Goal: Task Accomplishment & Management: Manage account settings

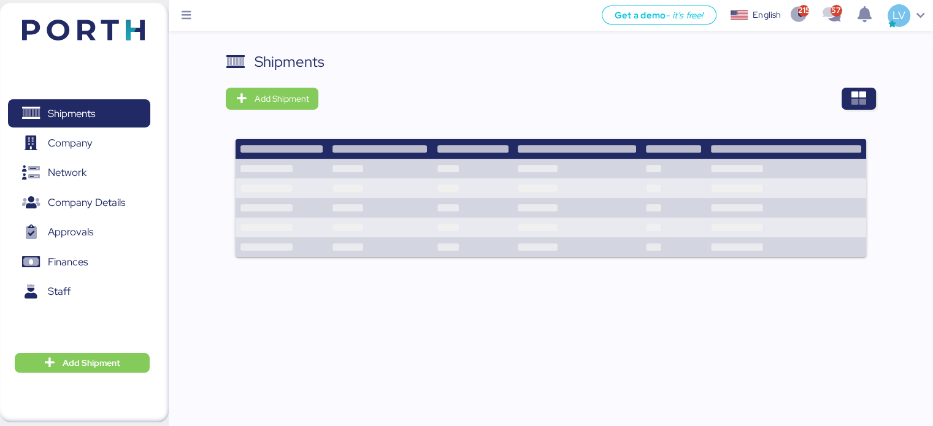
click at [852, 119] on div "Shipments Add Shipment" at bounding box center [551, 162] width 650 height 222
click at [856, 105] on icon "button" at bounding box center [859, 98] width 15 height 15
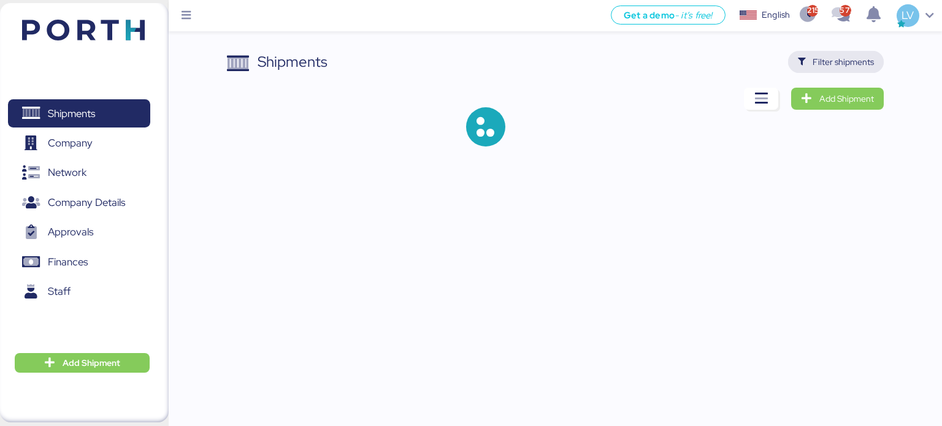
click at [844, 71] on span "Filter shipments" at bounding box center [836, 62] width 96 height 22
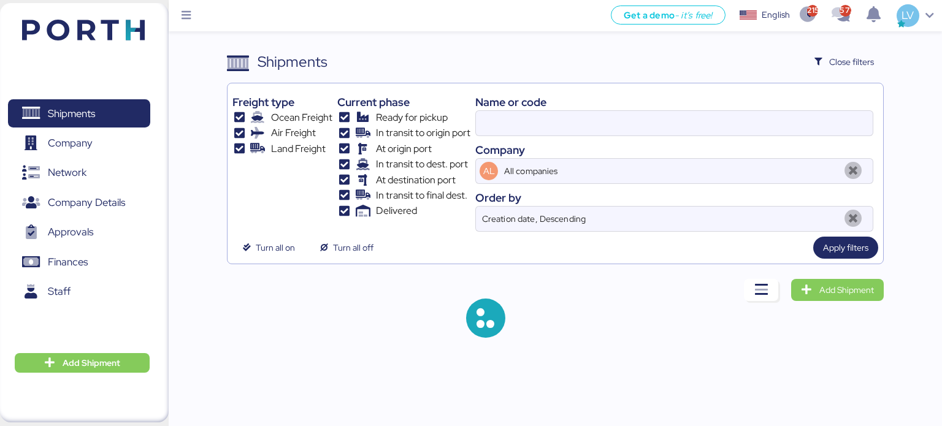
click at [712, 110] on div at bounding box center [674, 123] width 398 height 26
click at [712, 111] on input at bounding box center [674, 123] width 397 height 25
click at [712, 110] on div at bounding box center [674, 123] width 398 height 26
click at [712, 111] on input at bounding box center [674, 123] width 397 height 25
click at [674, 127] on input at bounding box center [674, 123] width 397 height 25
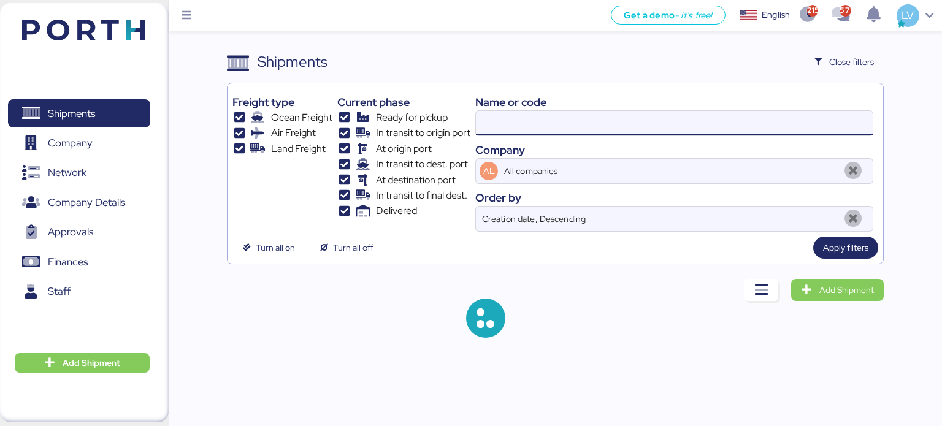
click at [674, 127] on input at bounding box center [674, 123] width 397 height 25
paste input "ZIMUSNH22125853"
type input "ZIMUSNH22125853"
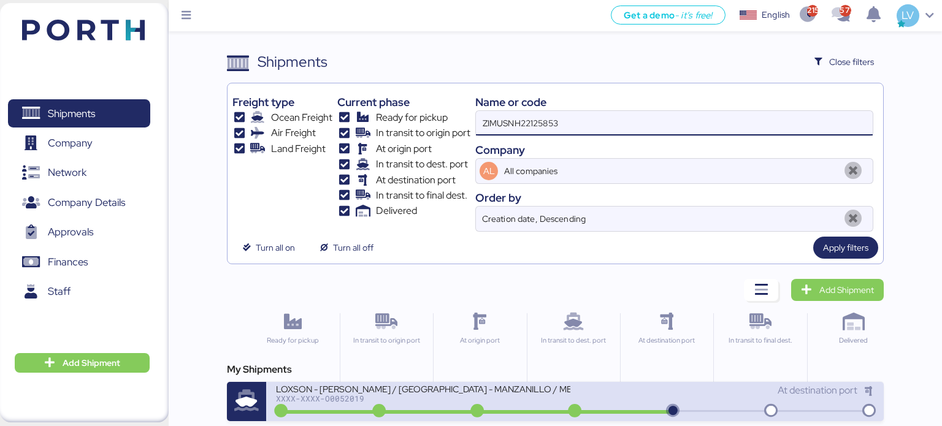
click at [402, 392] on div "LOXSON - [PERSON_NAME] / [GEOGRAPHIC_DATA] - MANZANILLO / MBL: ZIMUSNH22125853 …" at bounding box center [423, 388] width 294 height 10
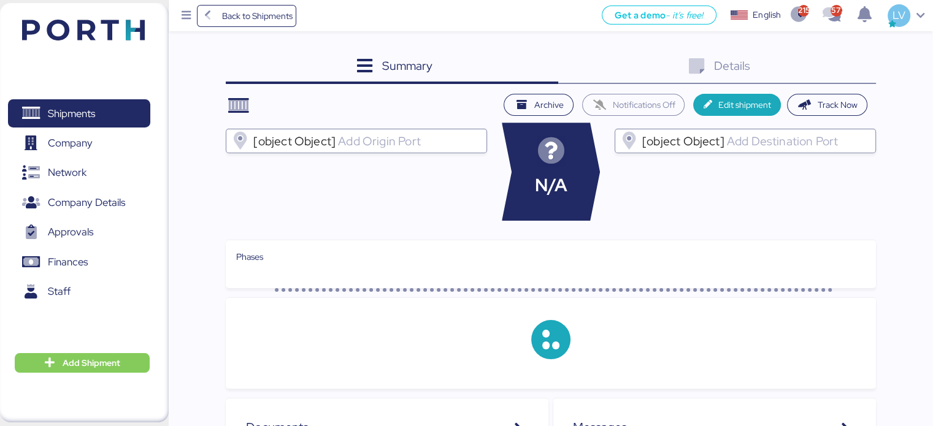
click at [823, 51] on div "Details 0" at bounding box center [717, 67] width 318 height 33
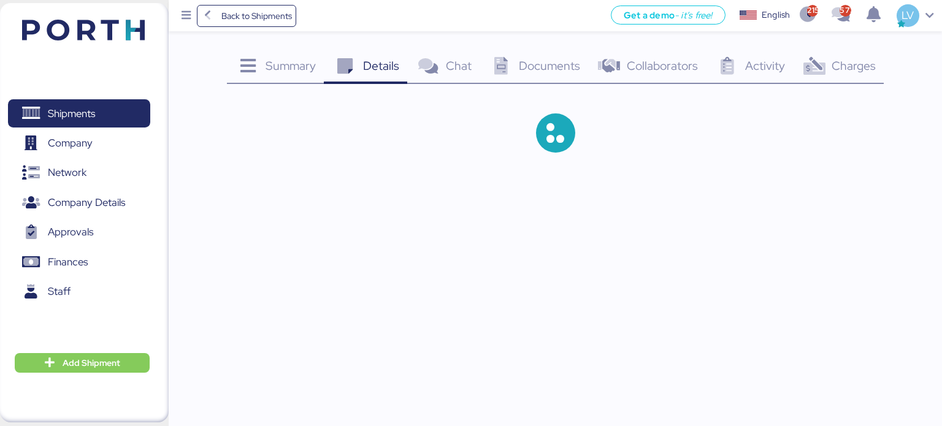
click at [825, 62] on icon at bounding box center [814, 67] width 26 height 18
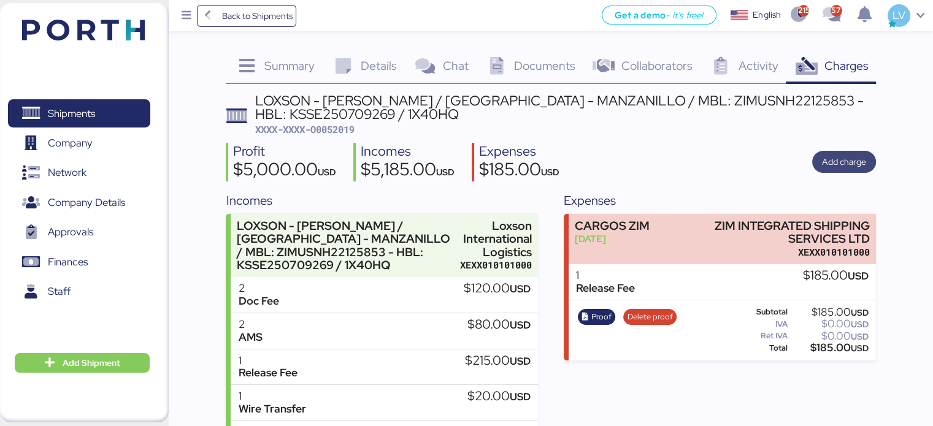
click at [833, 164] on span "Add charge" at bounding box center [844, 162] width 44 height 15
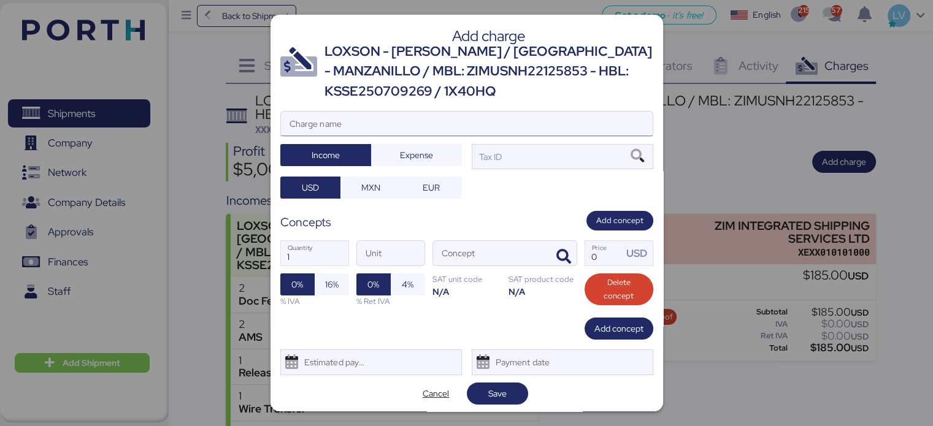
click at [535, 118] on input "Charge name" at bounding box center [467, 124] width 372 height 25
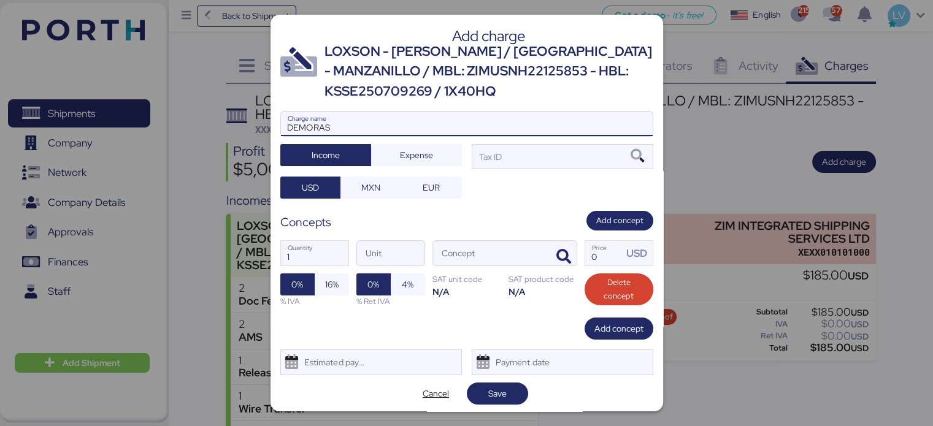
type input "DEMORAS"
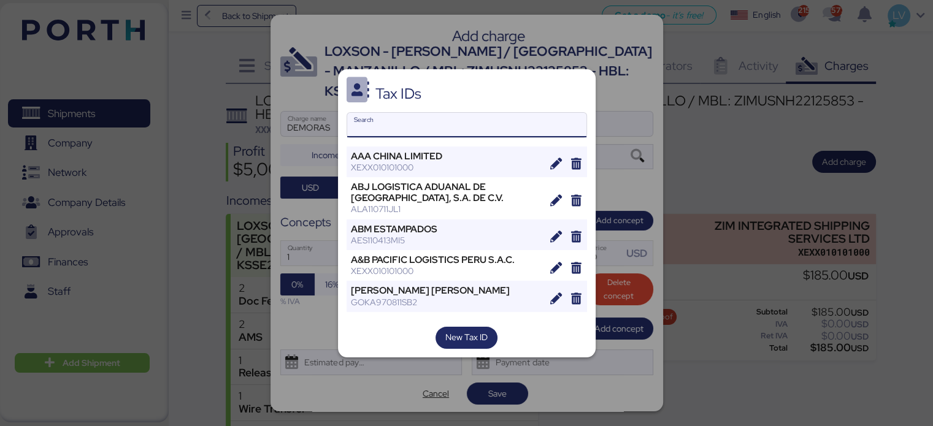
click at [489, 117] on input "Search" at bounding box center [466, 125] width 239 height 25
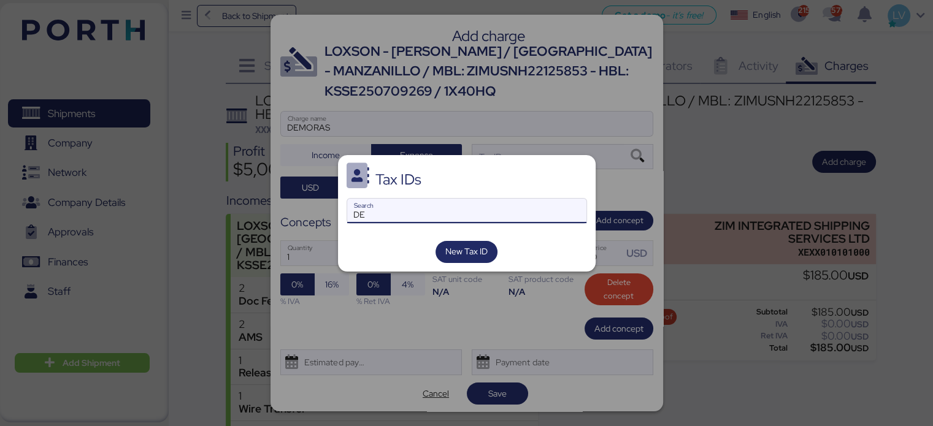
type input "D"
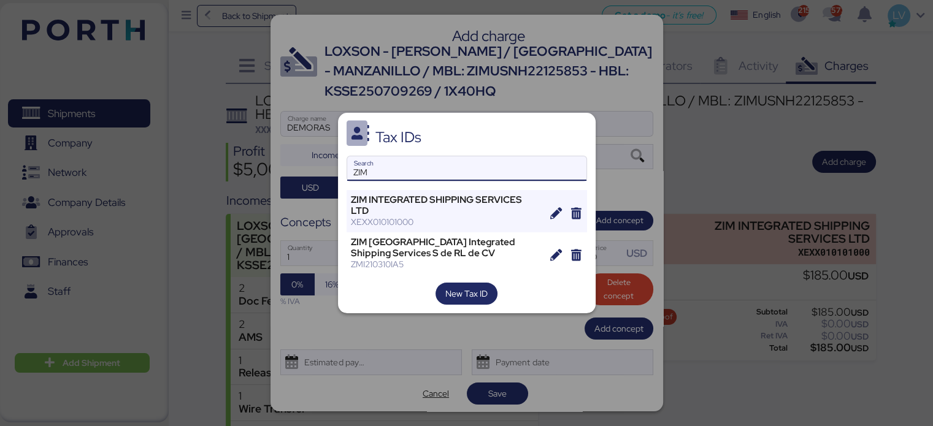
type input "ZIM"
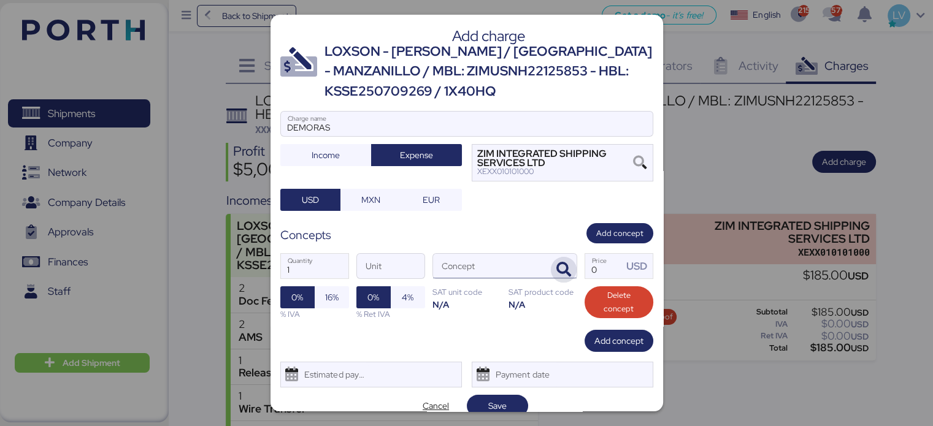
click at [556, 271] on icon "button" at bounding box center [563, 270] width 15 height 15
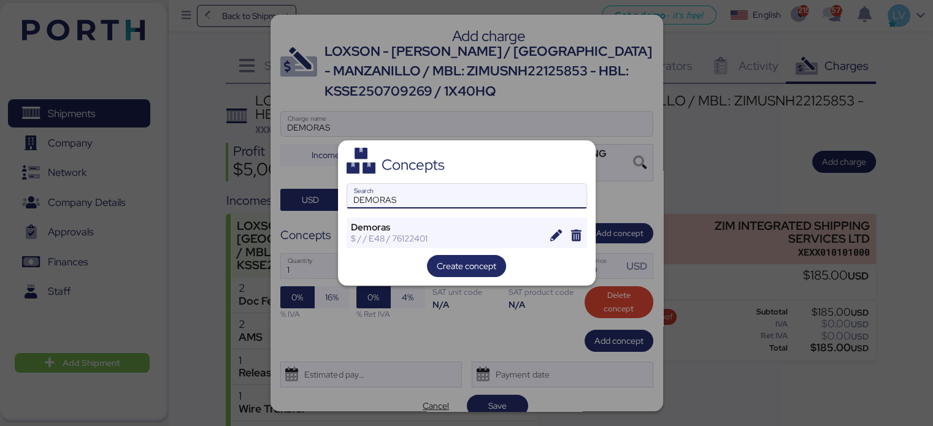
type input "DEMORAS"
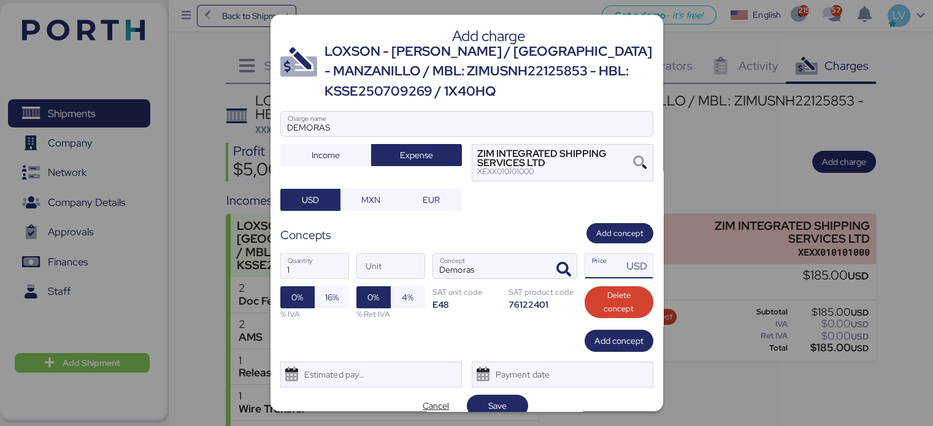
click at [585, 260] on input "Price USD" at bounding box center [604, 266] width 38 height 25
type input "165"
click at [436, 218] on div "Add charge LOXSON - [PERSON_NAME] / [GEOGRAPHIC_DATA] - MANZANILLO / MBL: ZIMUS…" at bounding box center [467, 213] width 393 height 397
click at [391, 136] on div at bounding box center [467, 142] width 372 height 12
click at [391, 136] on input "DEMORAS" at bounding box center [467, 124] width 372 height 25
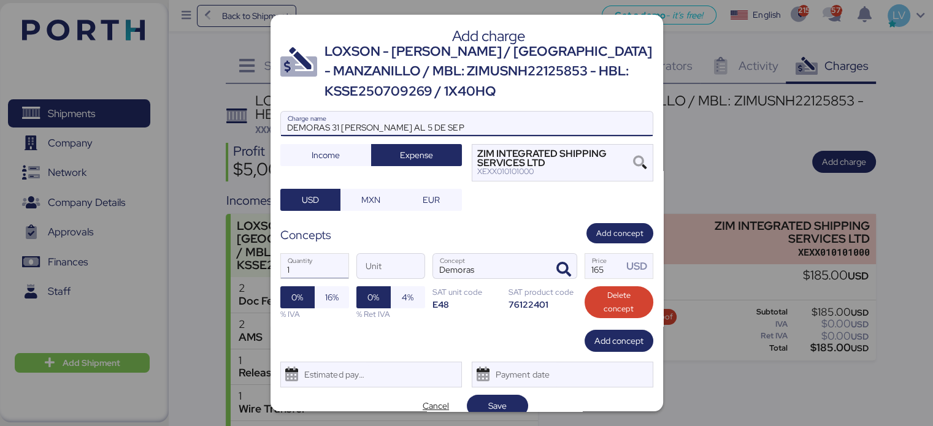
type input "DEMORAS 31 [PERSON_NAME] AL 5 DE SEP"
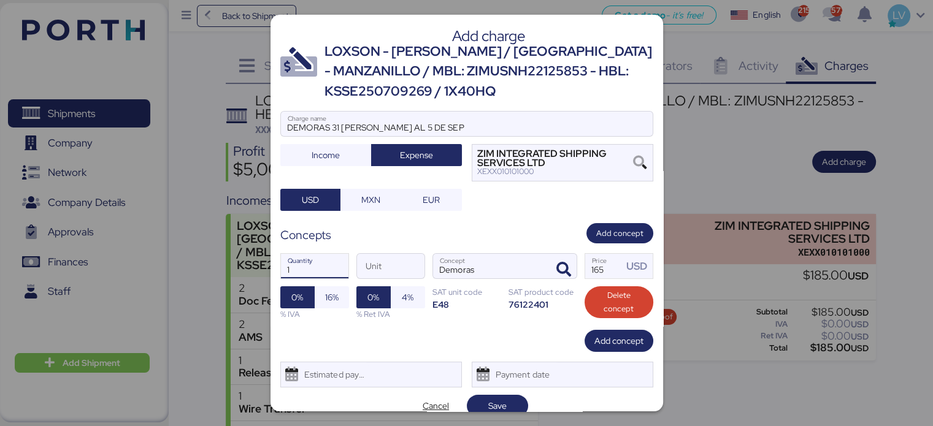
click at [304, 268] on input "1" at bounding box center [314, 266] width 67 height 25
type input "1"
click at [513, 398] on span "Save" at bounding box center [498, 406] width 42 height 17
type input "6"
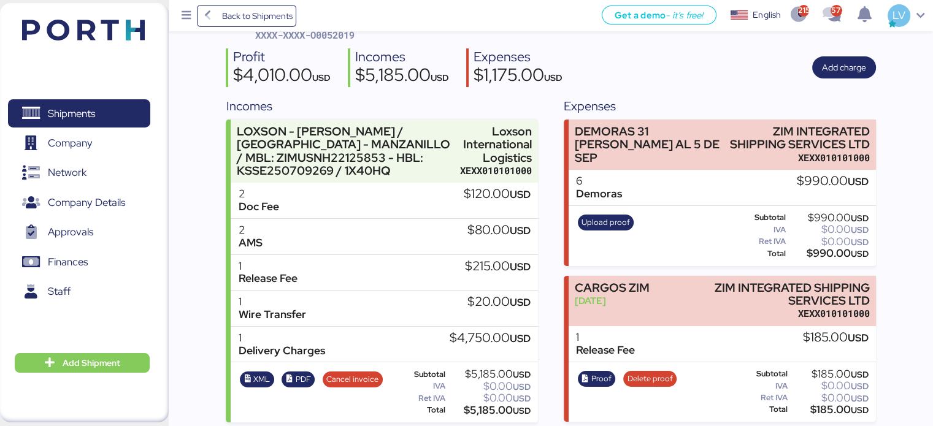
scroll to position [99, 0]
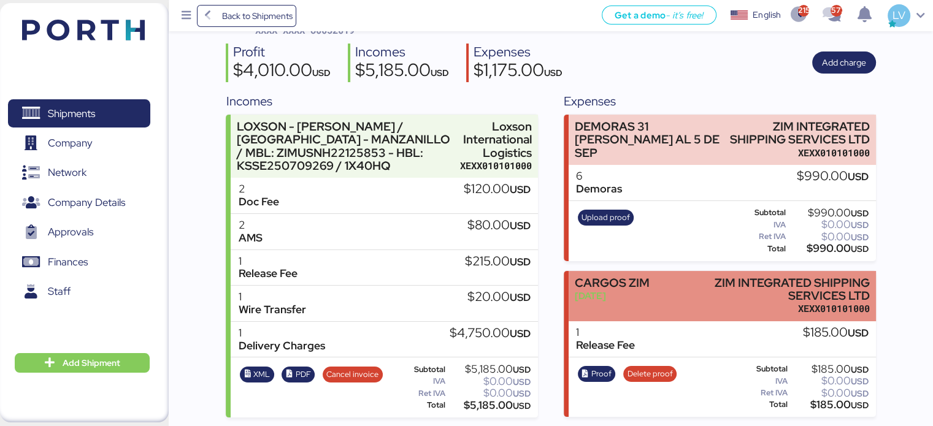
click at [640, 307] on div "CARGOS ZIM [DATE]" at bounding box center [612, 296] width 75 height 39
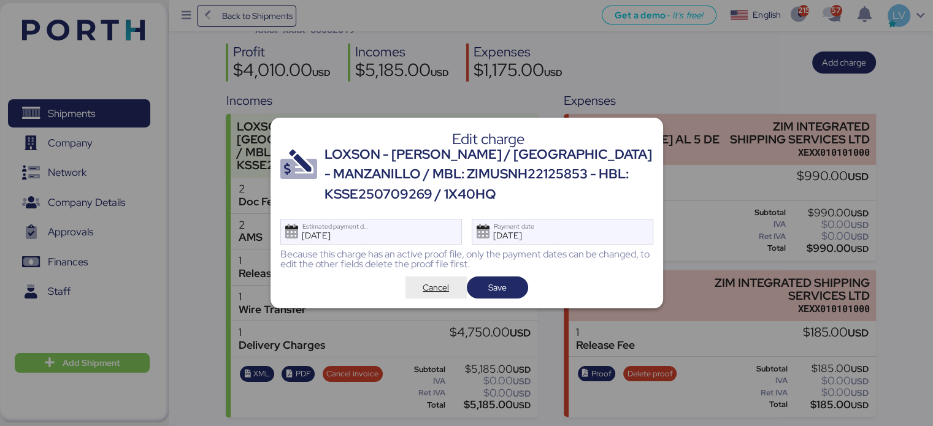
click at [407, 285] on span "Cancel" at bounding box center [436, 288] width 61 height 22
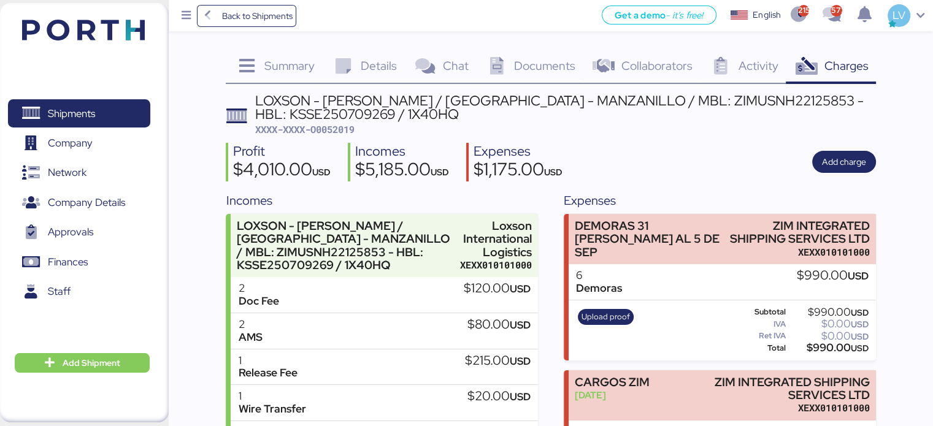
click at [327, 123] on span "XXXX-XXXX-O0052019" at bounding box center [304, 129] width 99 height 12
copy span "O0052019"
click at [280, 17] on span "Back to Shipments" at bounding box center [256, 16] width 71 height 15
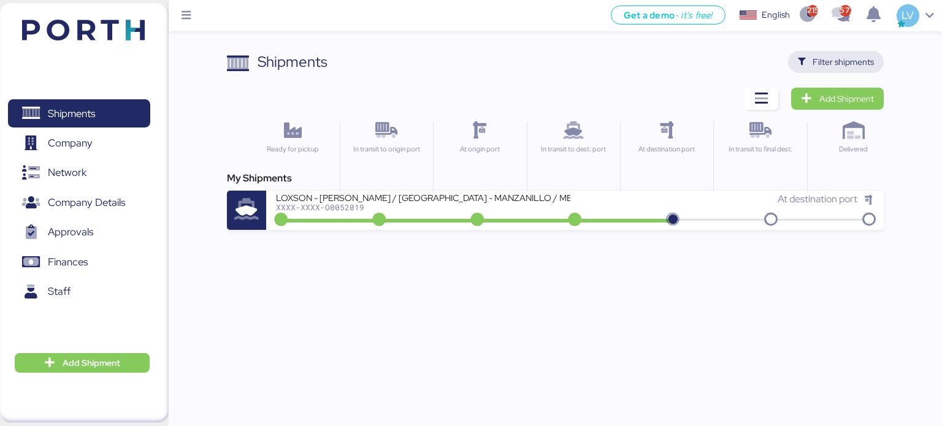
click at [829, 55] on span "Filter shipments" at bounding box center [843, 62] width 61 height 15
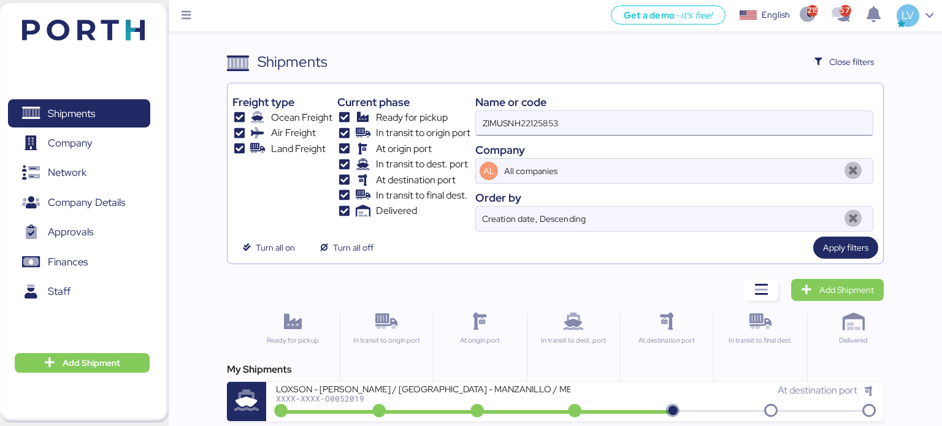
click at [619, 129] on input "ZIMUSNH22125853" at bounding box center [674, 123] width 397 height 25
paste input "160-96450594"
type input "160-96450594"
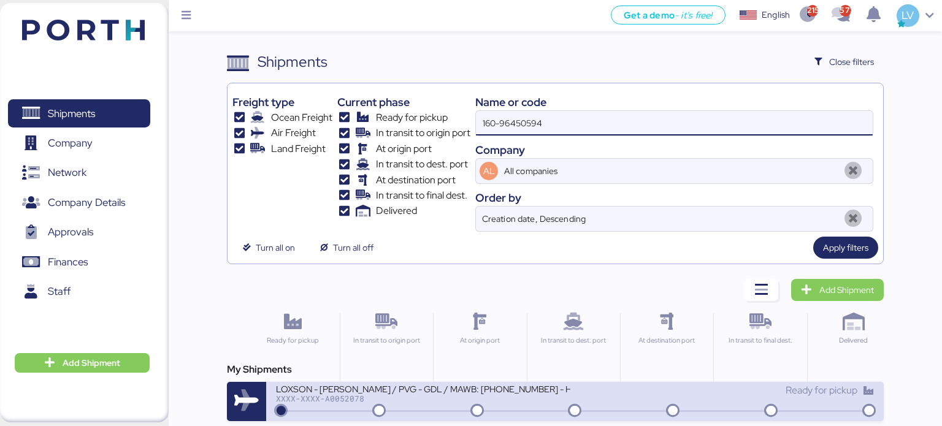
click at [471, 383] on div "LOXSON - [PERSON_NAME] / PVG - GDL / MAWB: [PHONE_NUMBER] - HAWB: LXN25080569" at bounding box center [423, 388] width 294 height 10
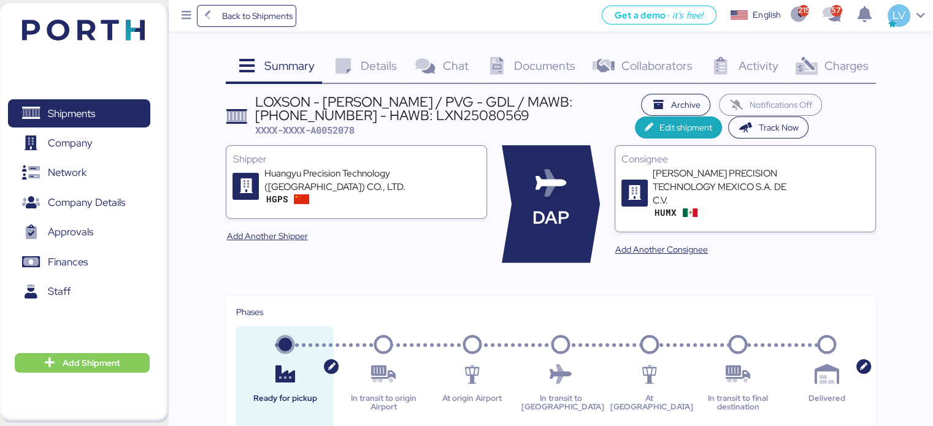
click at [842, 74] on div "Charges 0" at bounding box center [831, 67] width 90 height 33
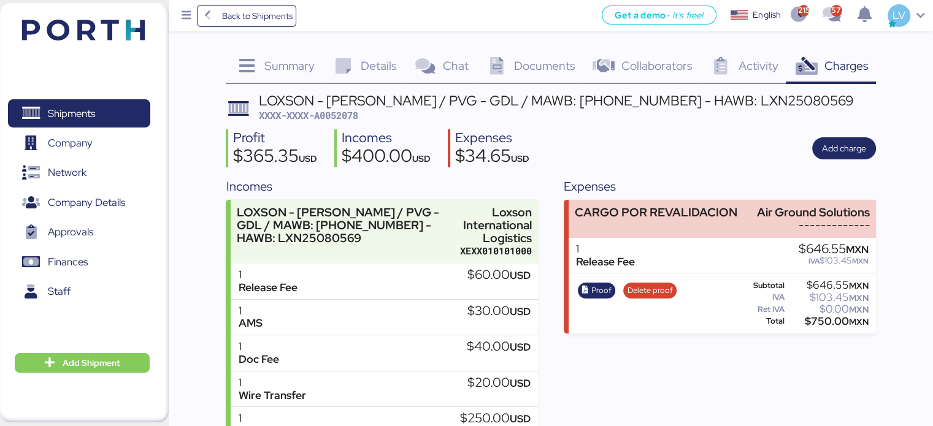
scroll to position [2, 0]
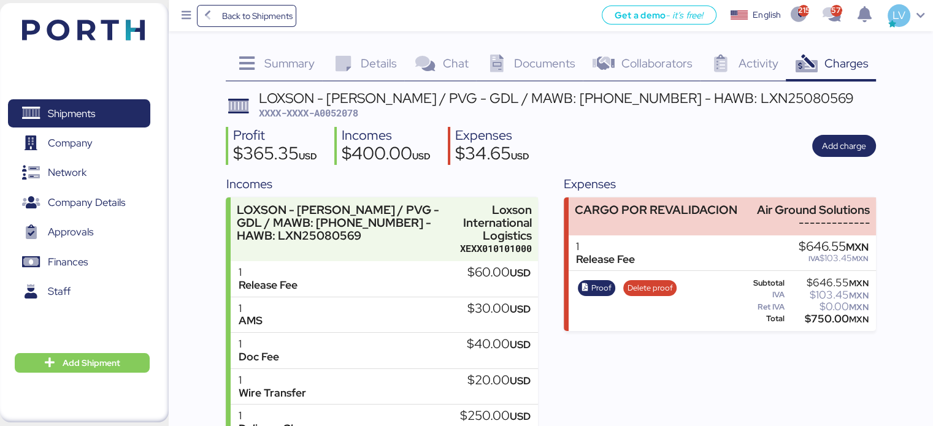
click at [653, 279] on div "Proof Delete proof" at bounding box center [627, 301] width 107 height 50
click at [649, 287] on span "Delete proof" at bounding box center [650, 288] width 45 height 13
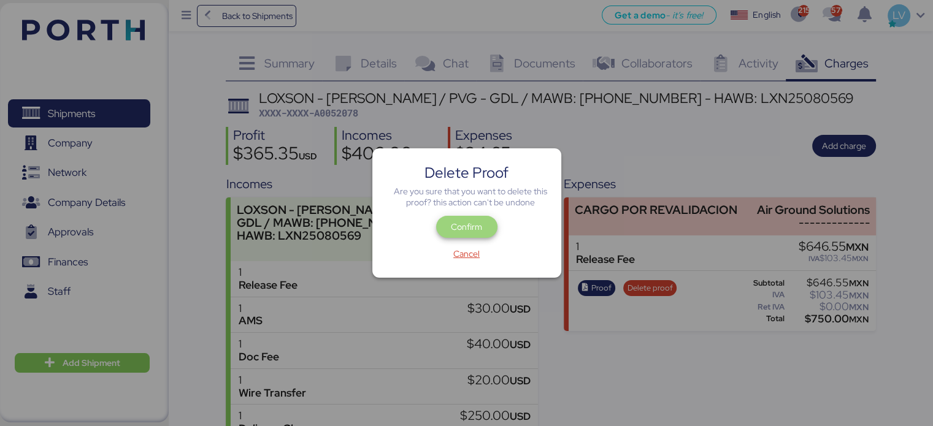
click at [482, 237] on span "Confirm" at bounding box center [466, 227] width 61 height 22
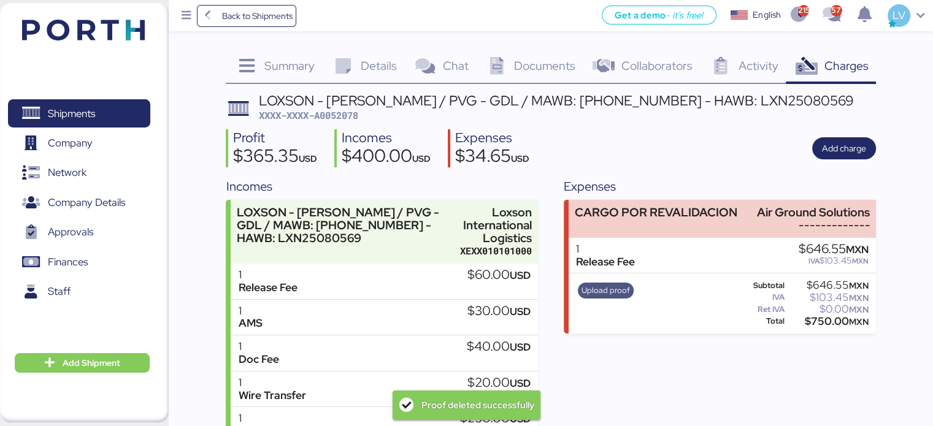
click at [598, 287] on span "Upload proof" at bounding box center [606, 290] width 48 height 13
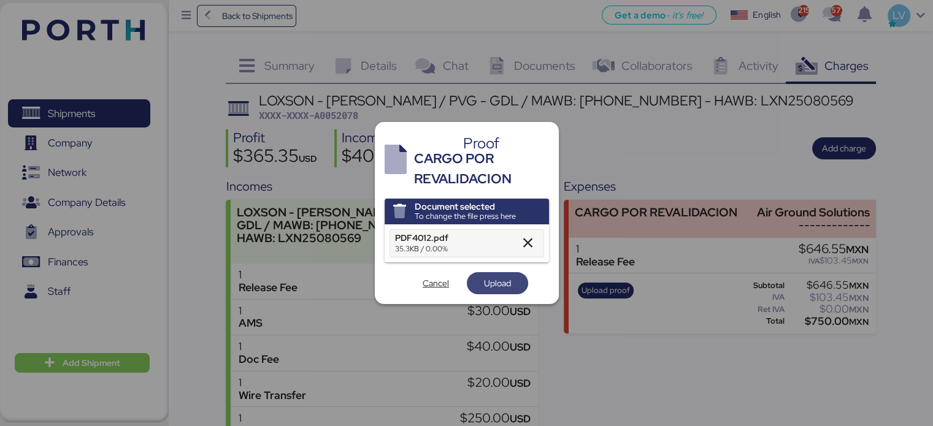
click at [503, 276] on span "Upload" at bounding box center [497, 283] width 27 height 15
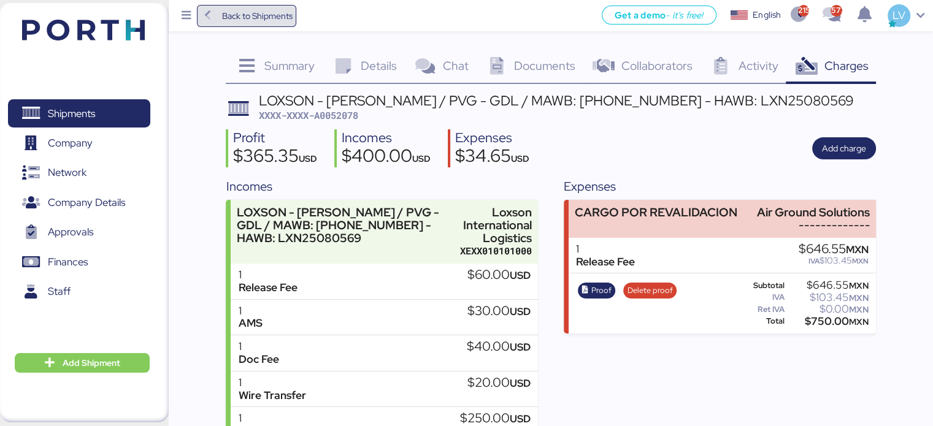
click at [266, 15] on span "Back to Shipments" at bounding box center [256, 16] width 71 height 15
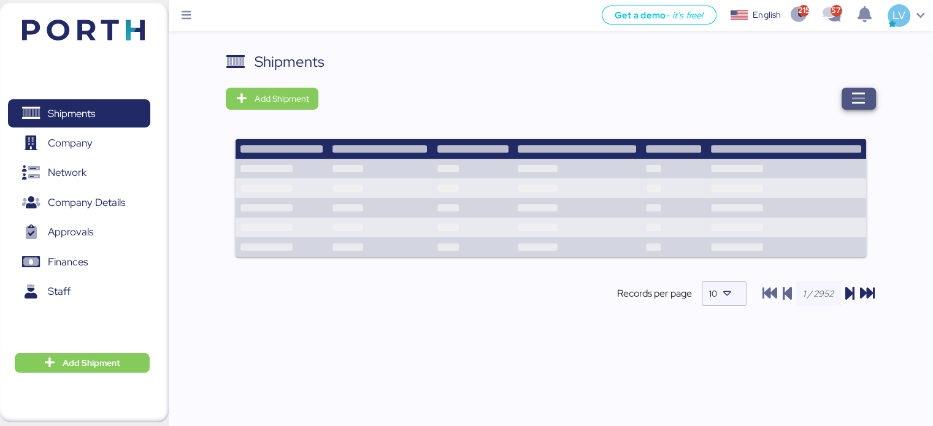
click at [863, 93] on icon "button" at bounding box center [859, 98] width 15 height 15
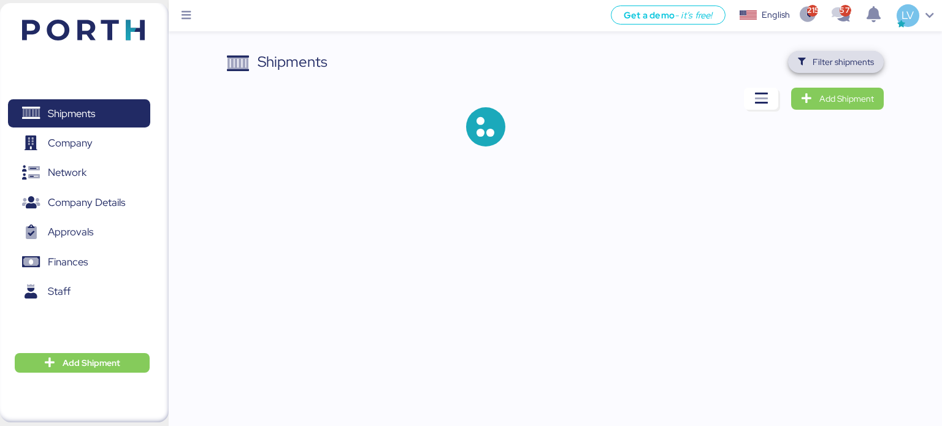
click at [842, 56] on span "Filter shipments" at bounding box center [843, 62] width 61 height 15
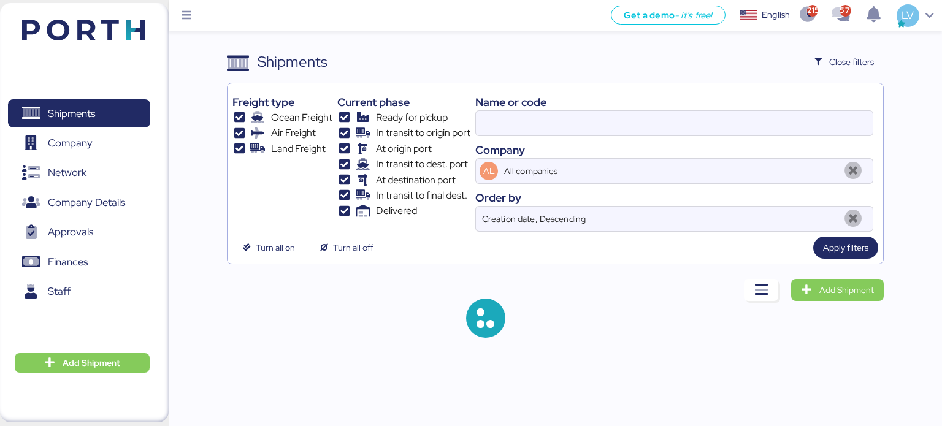
click at [751, 110] on div "Name or code" at bounding box center [674, 102] width 398 height 17
click at [744, 123] on input at bounding box center [674, 123] width 397 height 25
paste input "O0051842"
type input "O0051842"
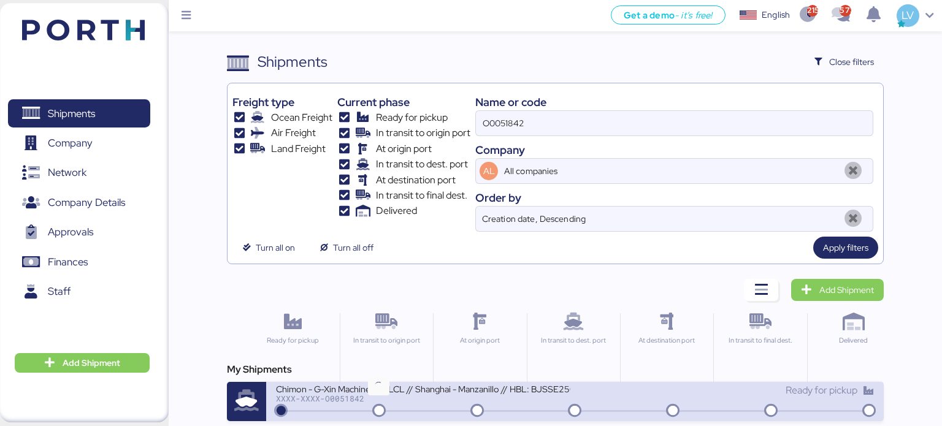
click at [372, 405] on icon at bounding box center [379, 411] width 59 height 13
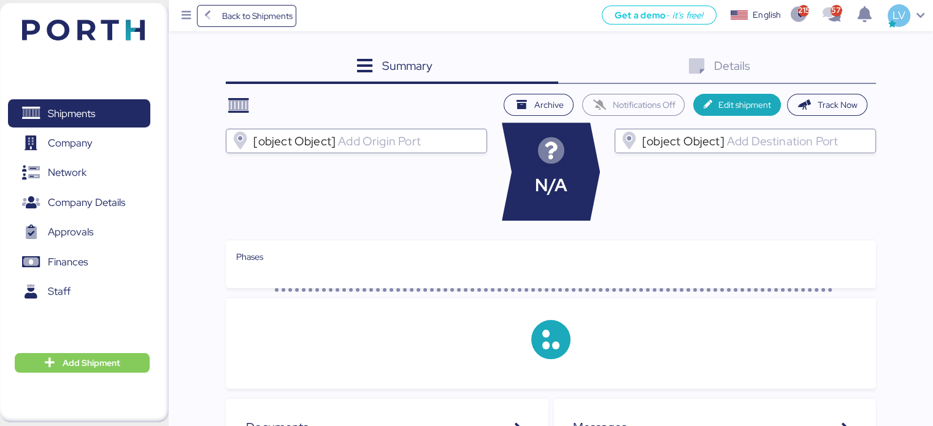
click at [833, 87] on div "Summary 0 Details 0 Archive Notifications Off Edit shipment Track Now [object O…" at bounding box center [551, 384] width 650 height 666
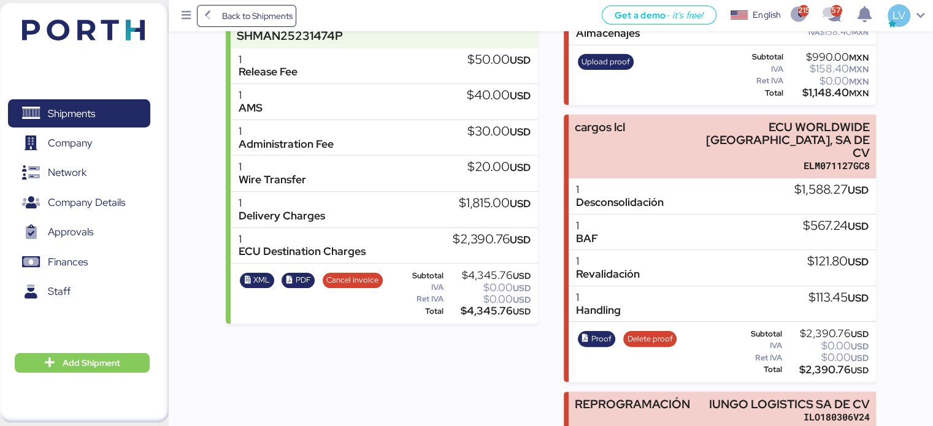
scroll to position [236, 0]
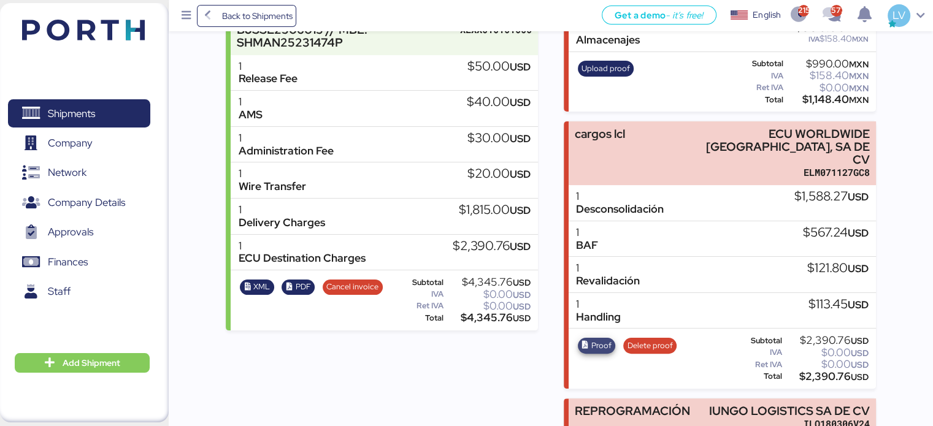
click at [593, 339] on span "Proof" at bounding box center [601, 345] width 20 height 13
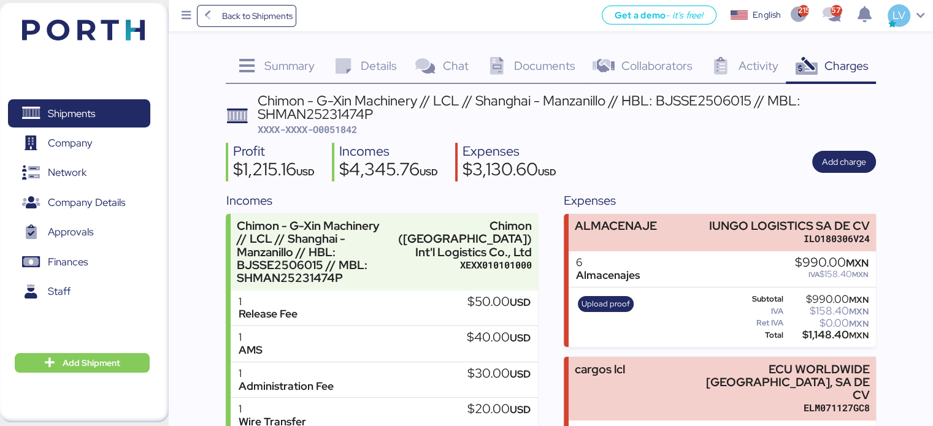
click at [322, 110] on div "Chimon - G-Xin Machinery // LCL // Shanghai - Manzanillo // HBL: BJSSE2506015 /…" at bounding box center [567, 108] width 618 height 28
copy div "SHMAN25231474P"
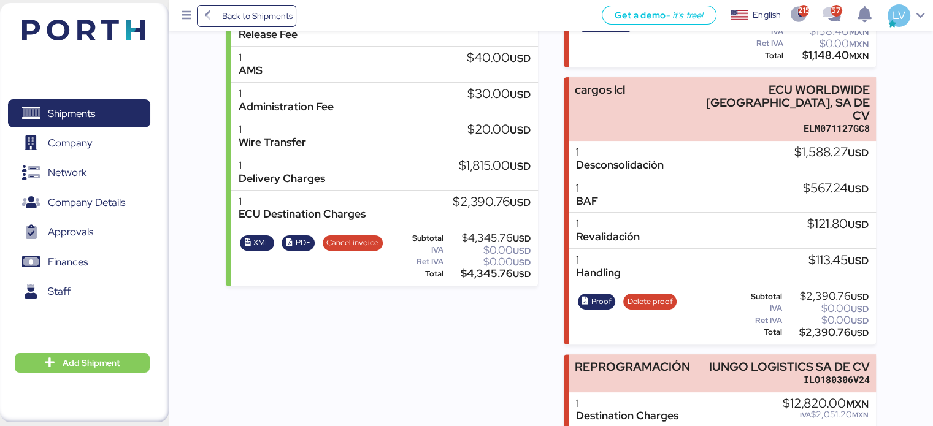
scroll to position [336, 0]
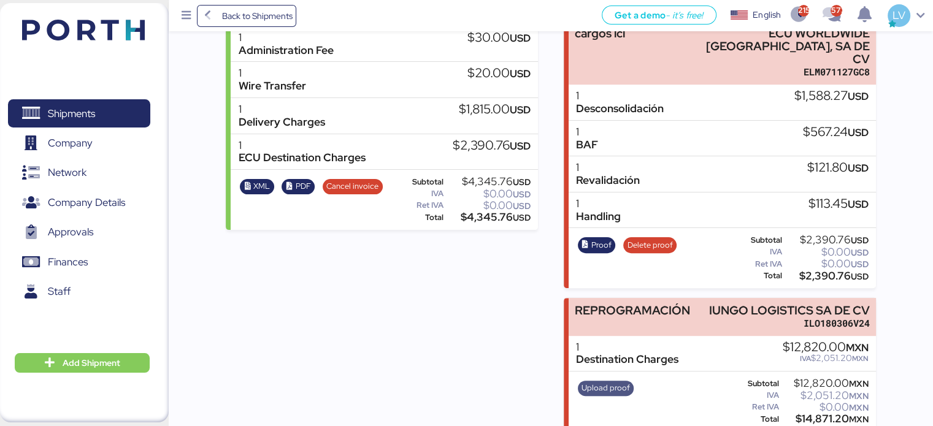
click at [595, 382] on span "Upload proof" at bounding box center [606, 388] width 48 height 13
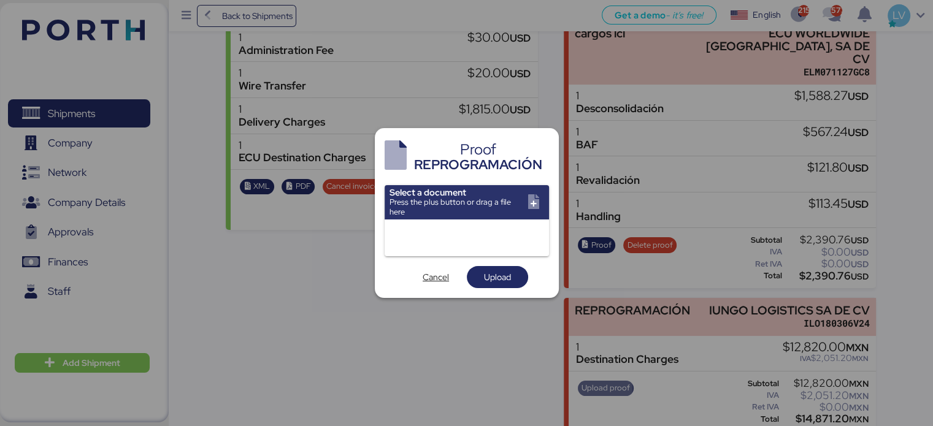
scroll to position [0, 0]
click at [439, 283] on span "Cancel" at bounding box center [436, 277] width 26 height 15
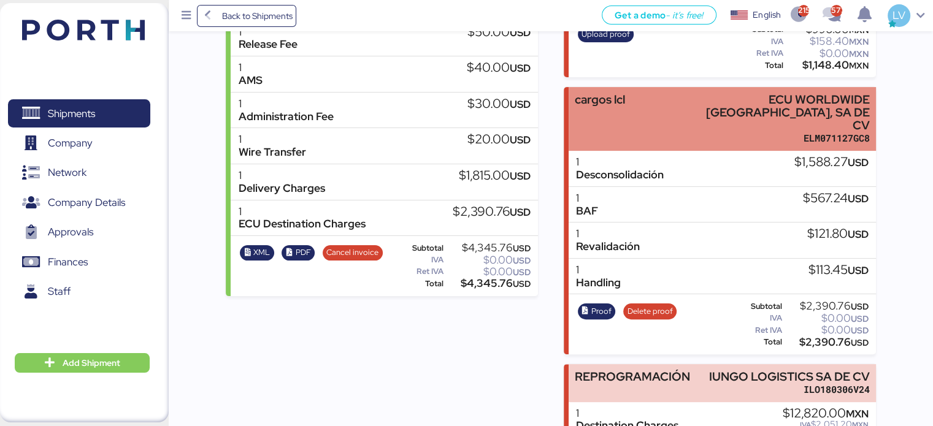
scroll to position [289, 0]
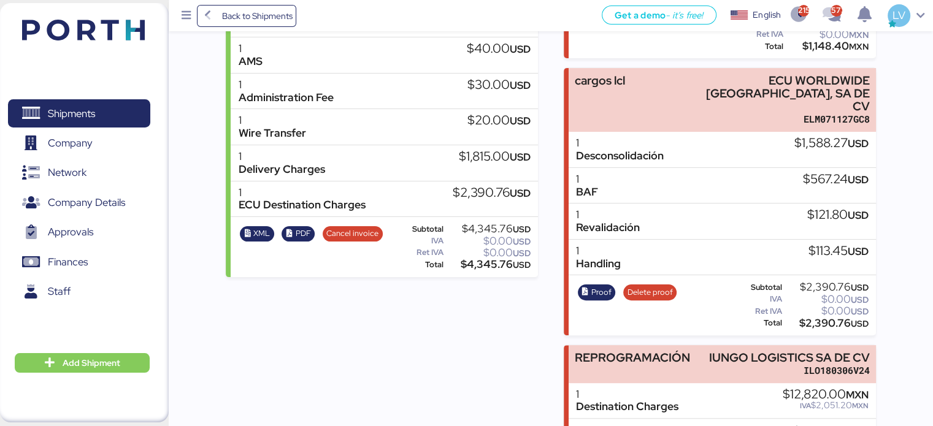
click at [639, 280] on div "Proof Delete proof" at bounding box center [627, 305] width 107 height 50
click at [648, 286] on span "Delete proof" at bounding box center [650, 292] width 45 height 13
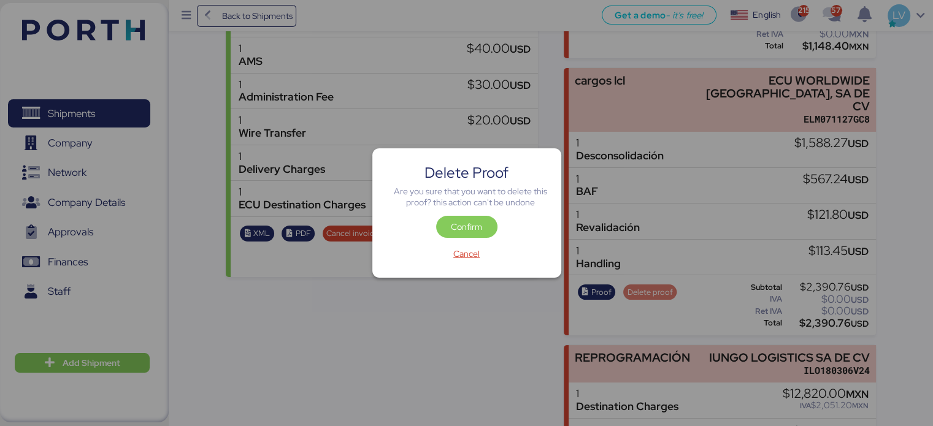
scroll to position [0, 0]
click at [446, 215] on div "Delete Proof Are you sure that you want to delete this proof? this action can't…" at bounding box center [466, 212] width 189 height 129
click at [455, 230] on span "Confirm" at bounding box center [466, 227] width 31 height 15
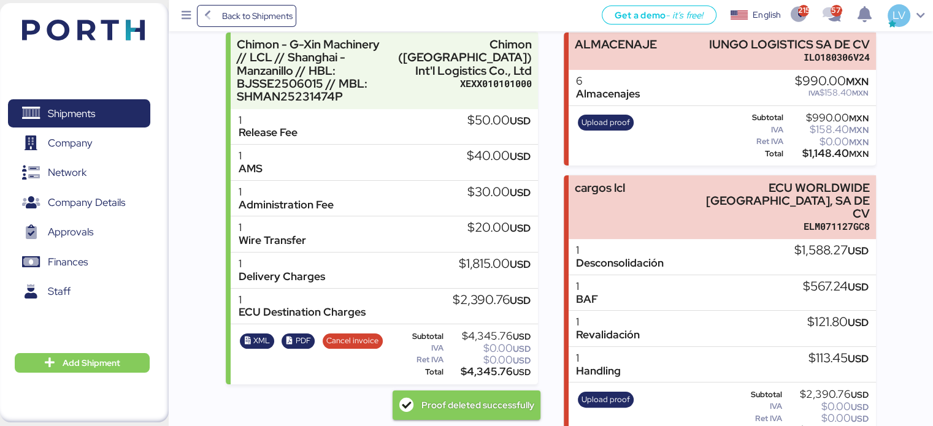
scroll to position [336, 0]
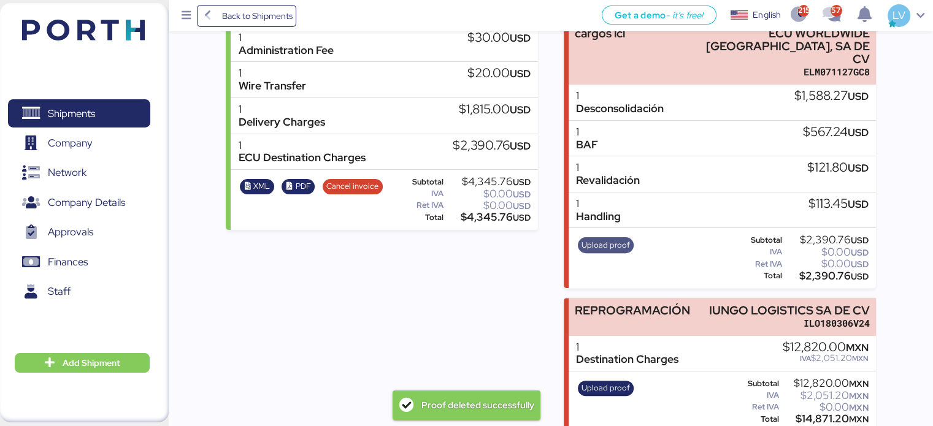
click at [611, 239] on span "Upload proof" at bounding box center [606, 245] width 48 height 13
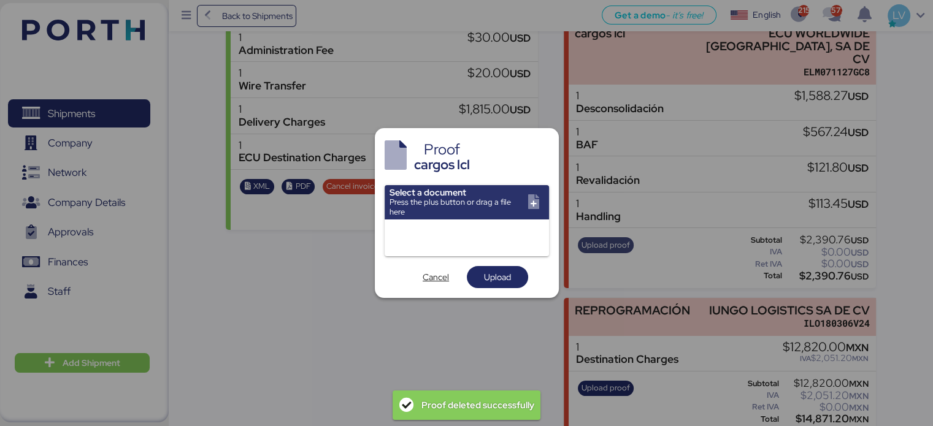
scroll to position [0, 0]
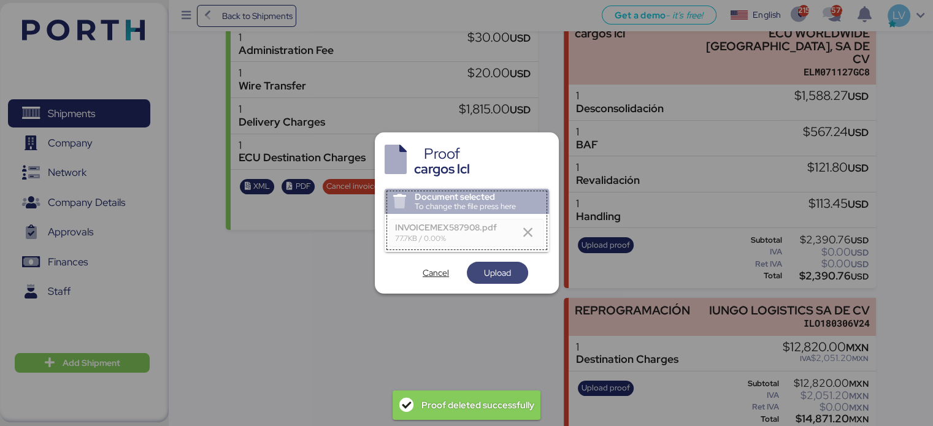
click at [496, 267] on span "Upload" at bounding box center [497, 273] width 27 height 15
